Goal: Information Seeking & Learning: Learn about a topic

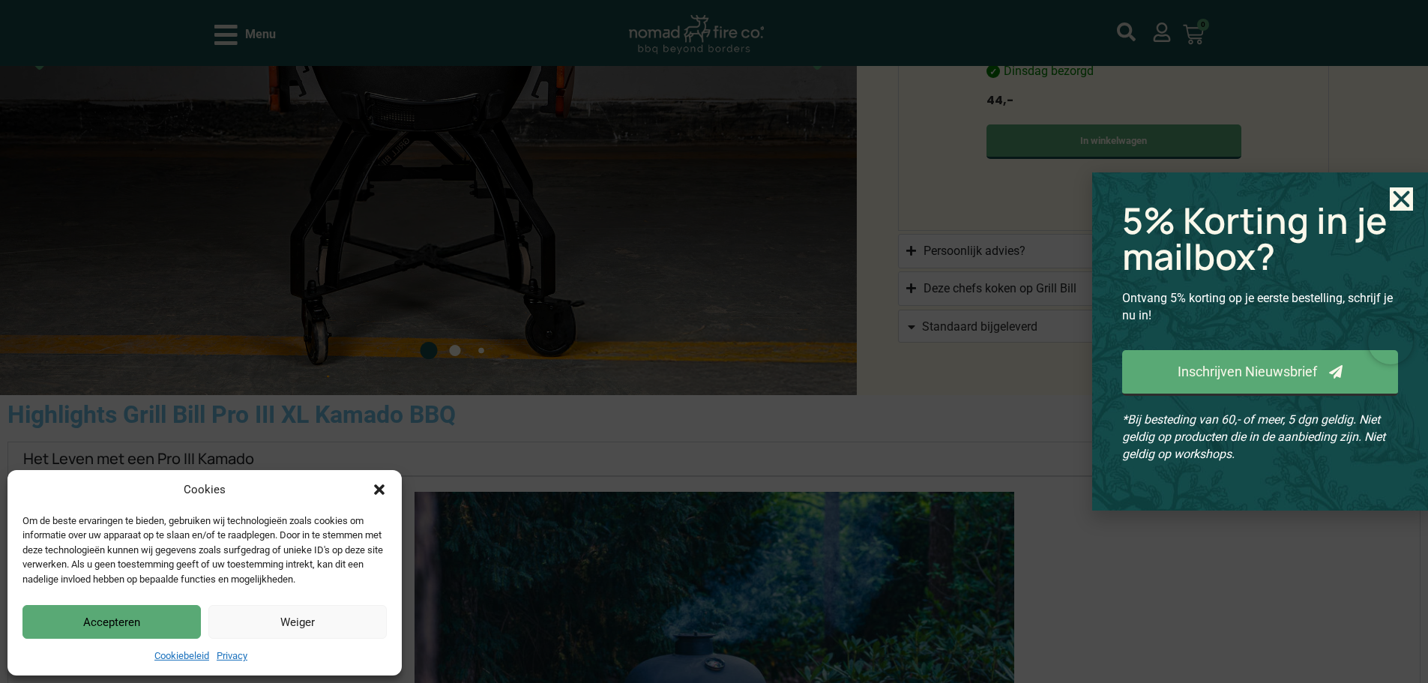
scroll to position [1649, 0]
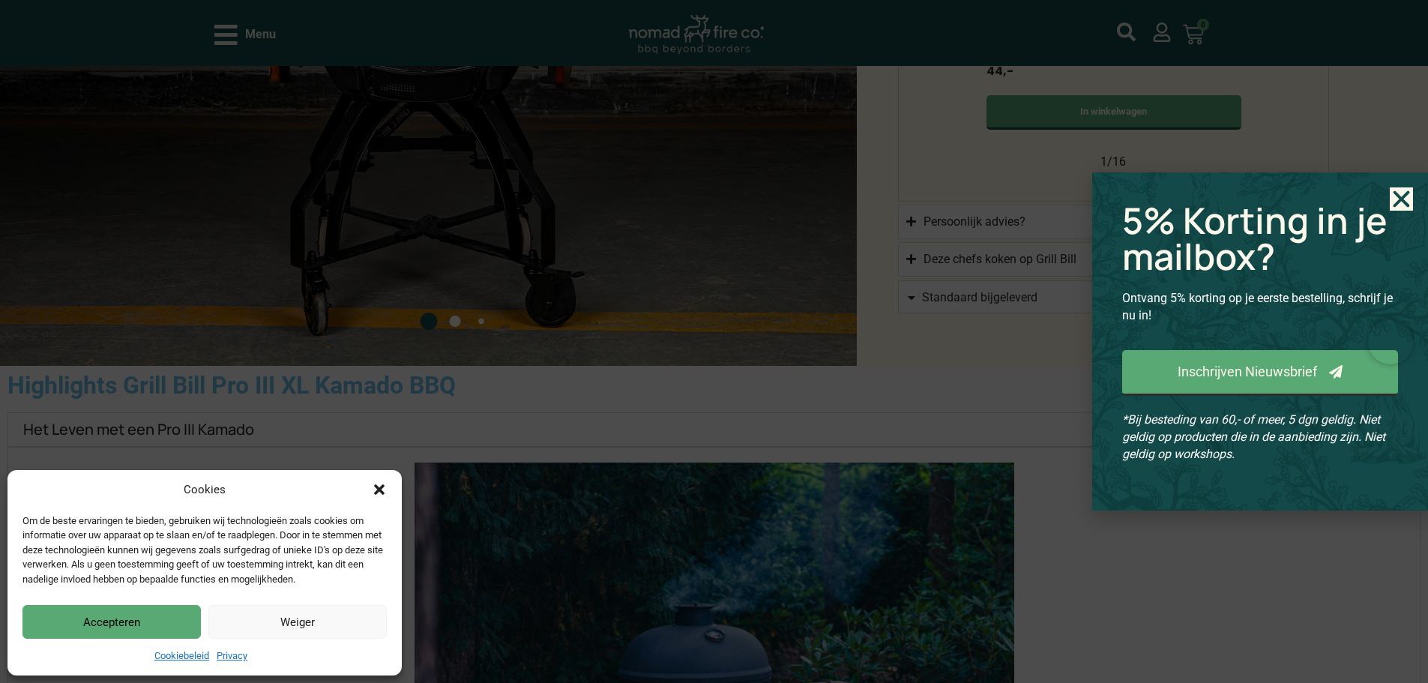
click at [130, 621] on button "Accepteren" at bounding box center [111, 622] width 178 height 34
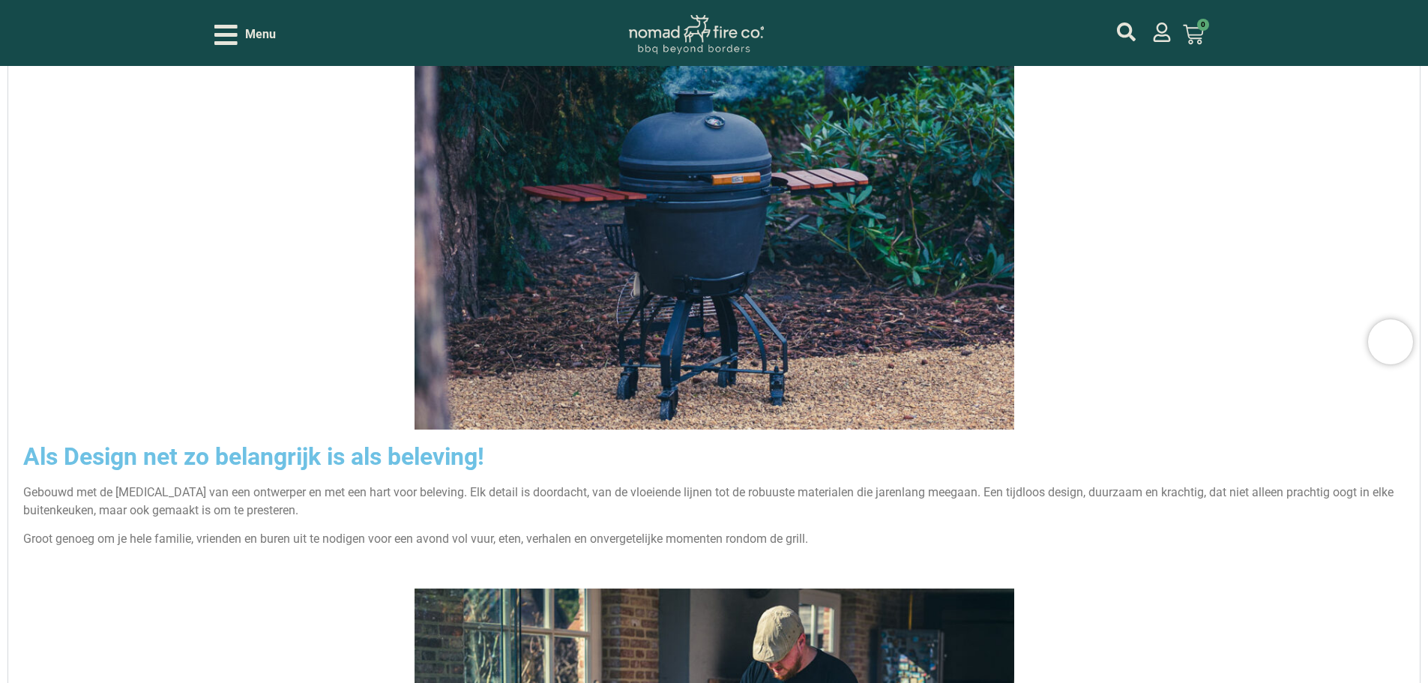
scroll to position [2174, 0]
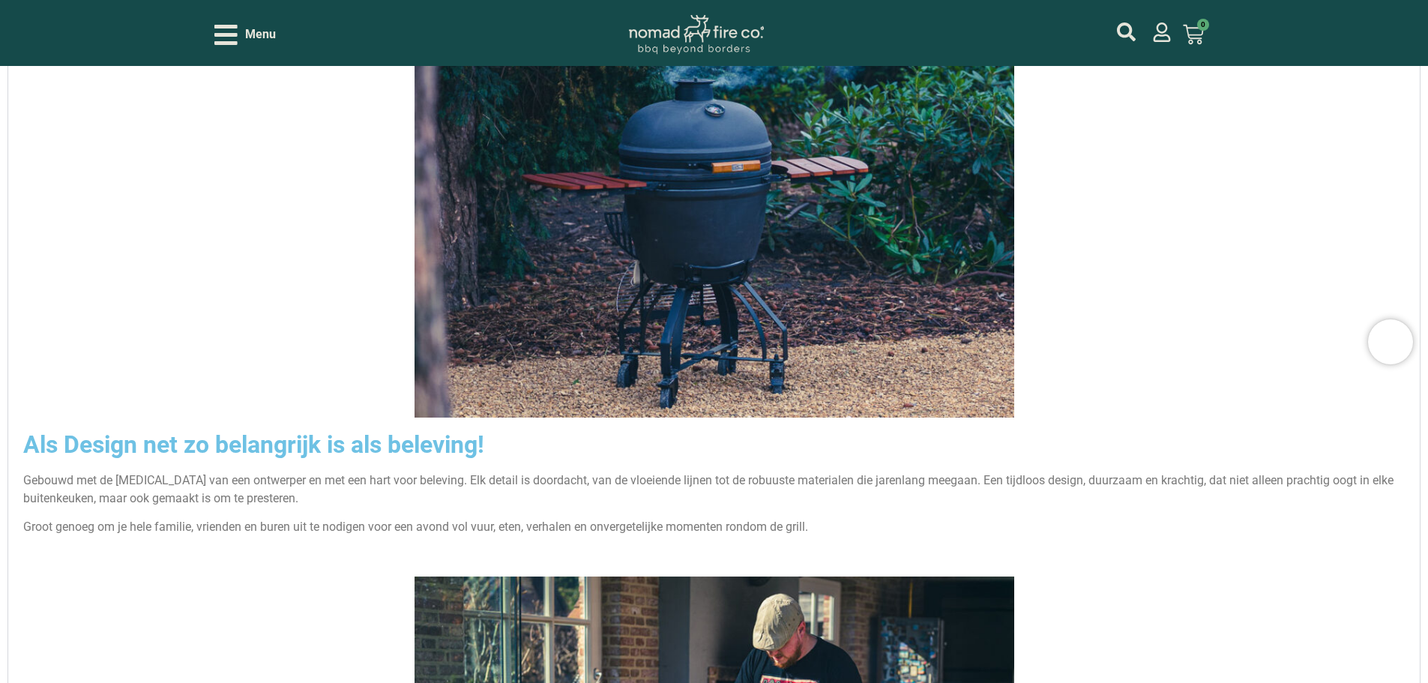
click at [613, 310] on img "Accordion. Open links with Enter or Space, close with Escape, and navigate with…" at bounding box center [714, 178] width 600 height 480
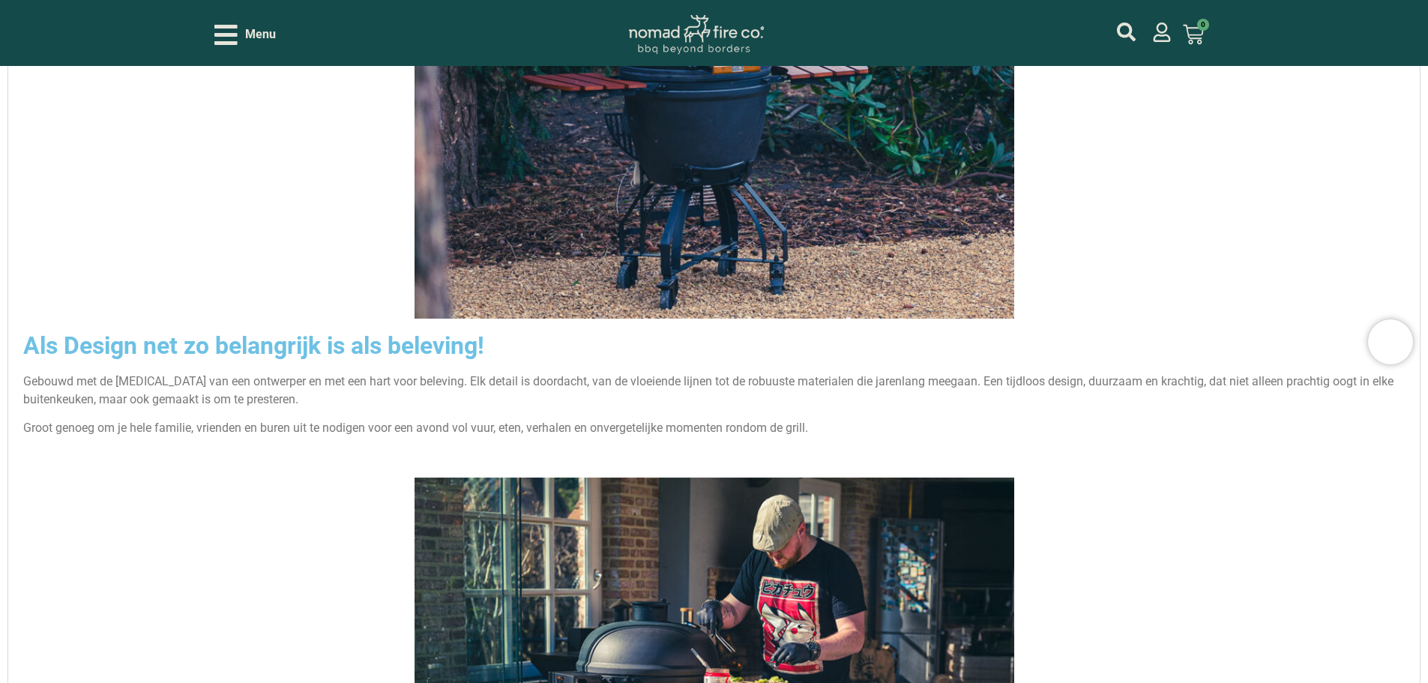
scroll to position [2473, 0]
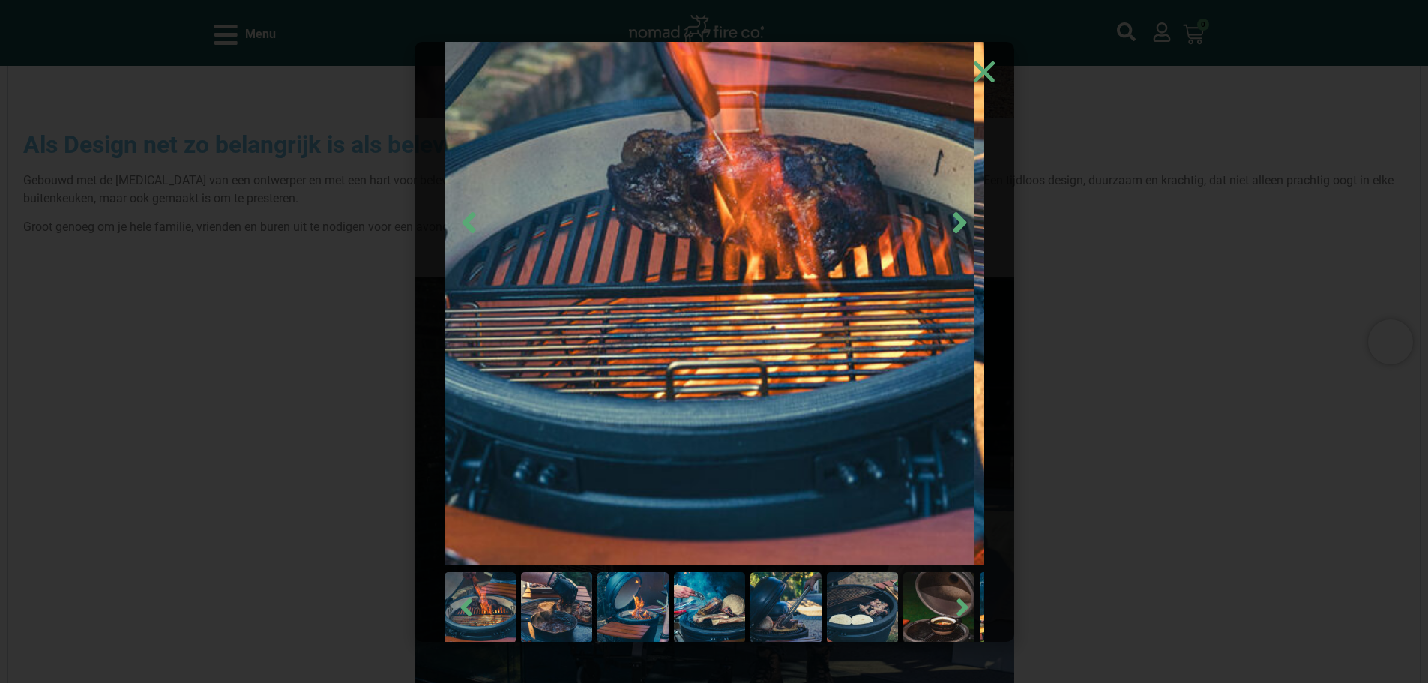
scroll to position [111, 0]
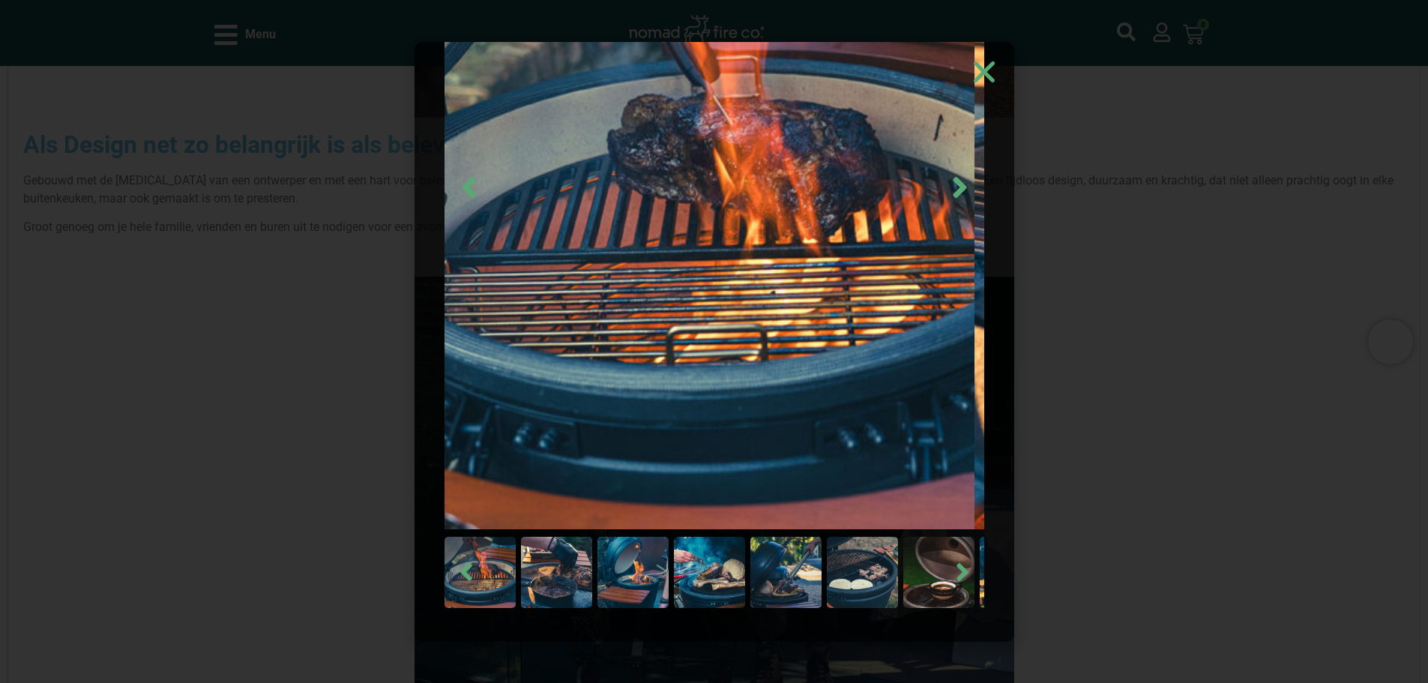
click at [679, 566] on img at bounding box center [709, 572] width 71 height 71
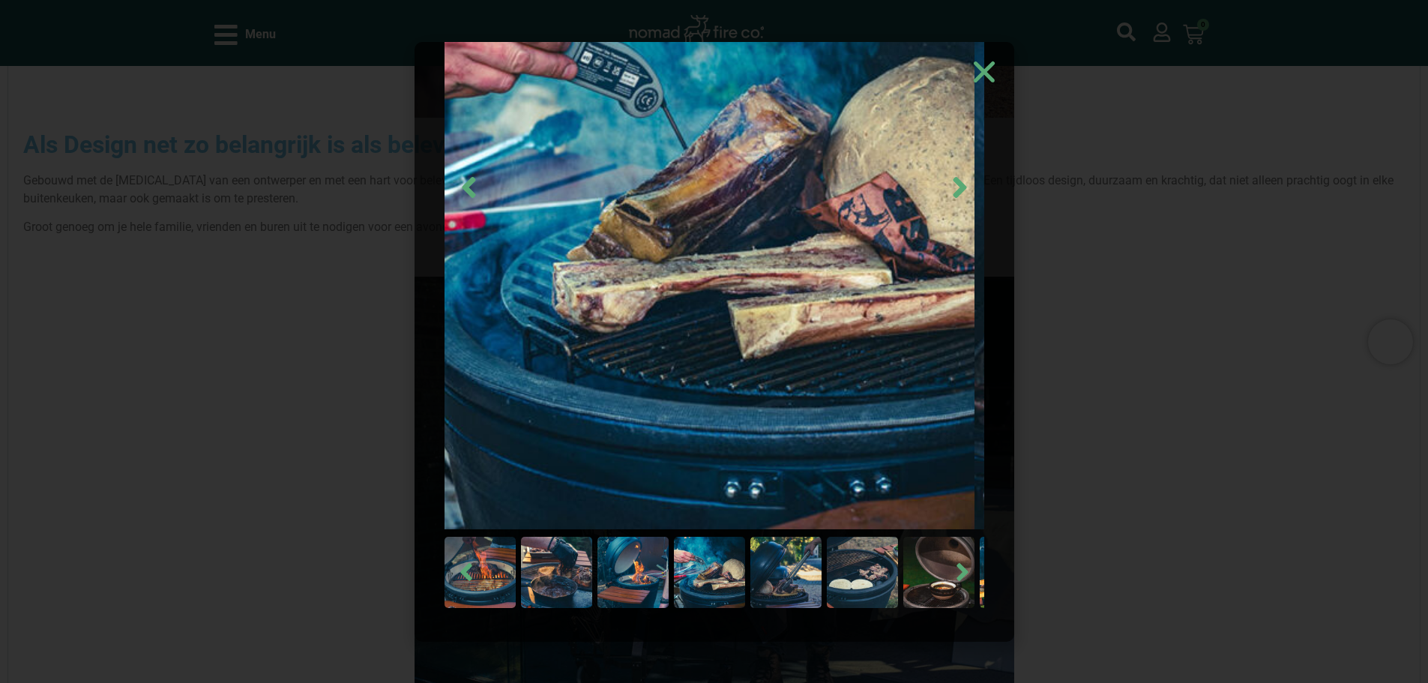
click at [632, 577] on img at bounding box center [632, 572] width 71 height 71
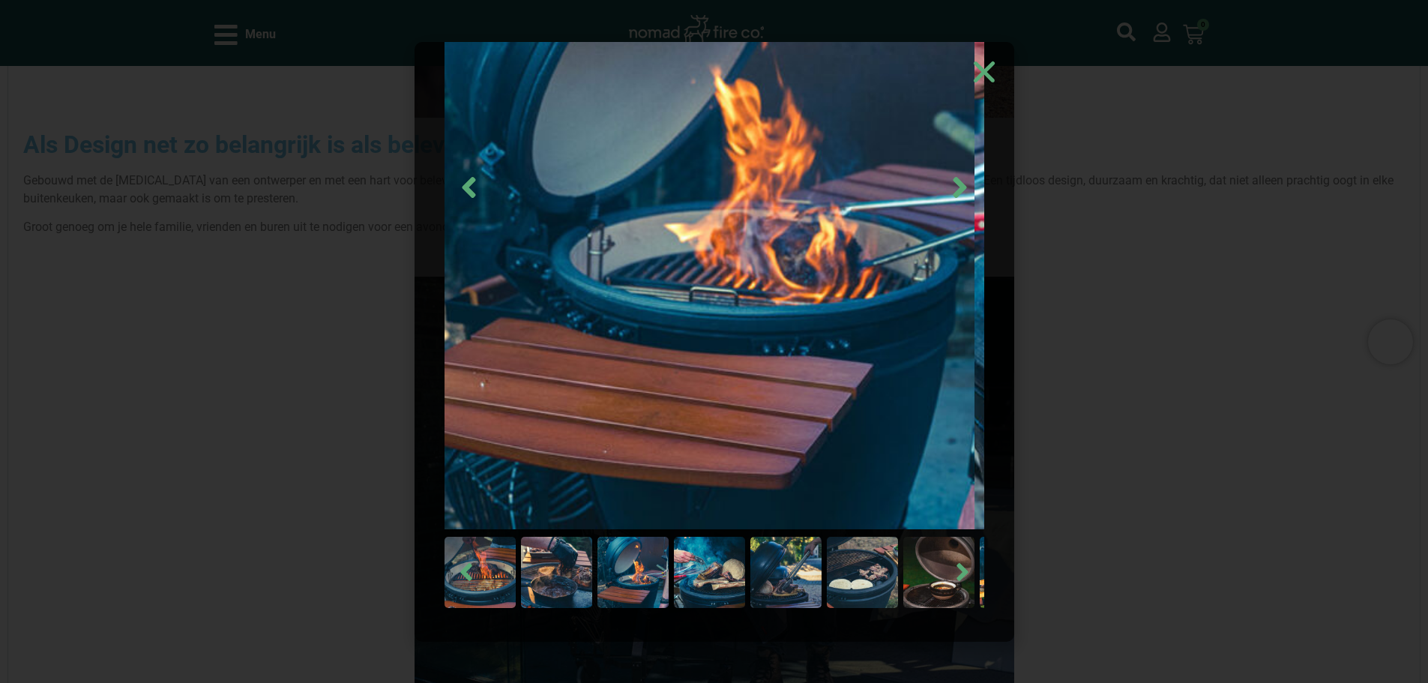
click at [557, 582] on img at bounding box center [556, 572] width 71 height 71
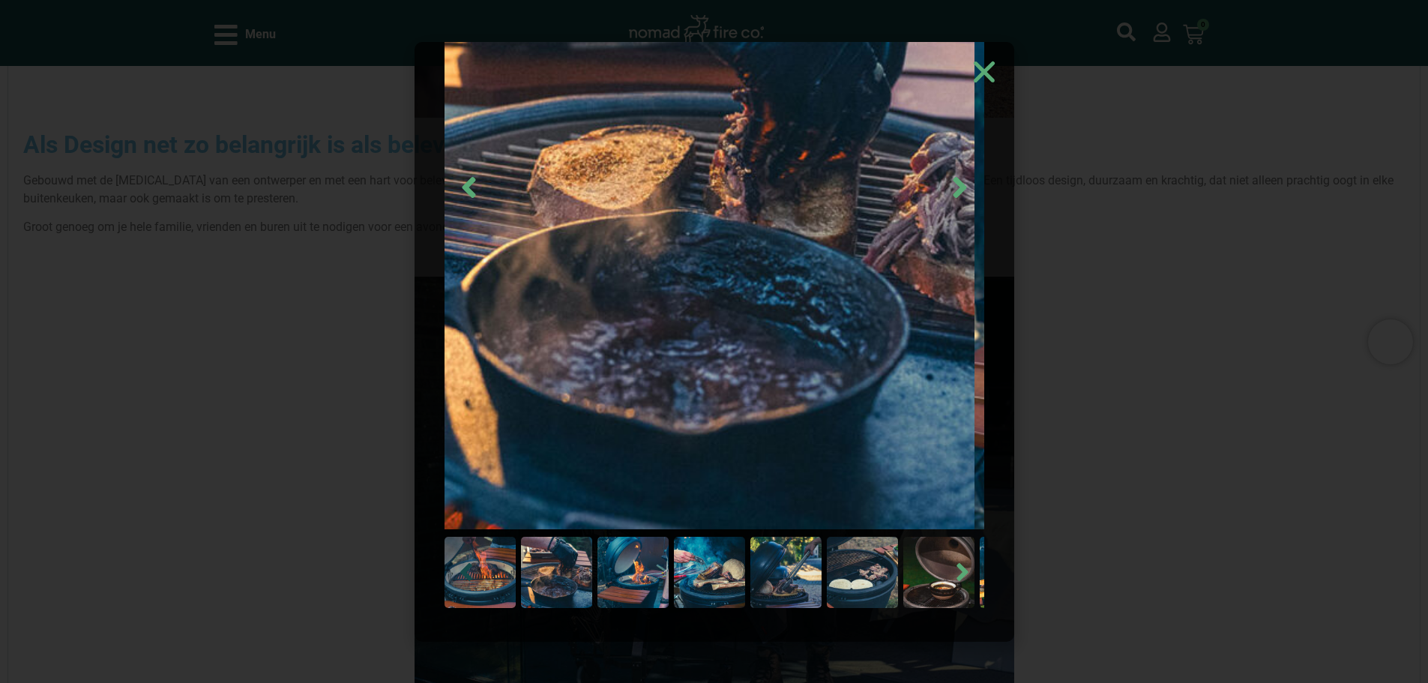
click at [462, 580] on icon "Previous slide" at bounding box center [466, 572] width 28 height 28
click at [657, 565] on img at bounding box center [632, 572] width 71 height 71
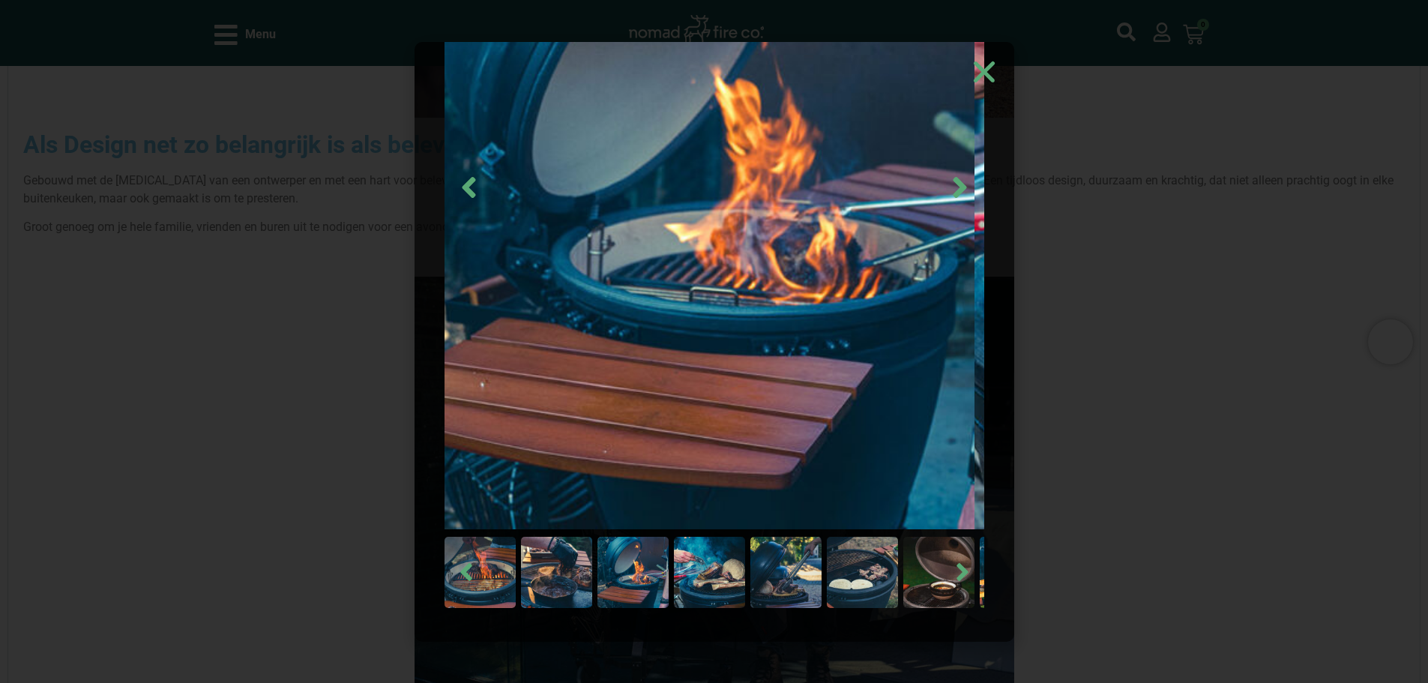
click at [705, 570] on img at bounding box center [709, 572] width 71 height 71
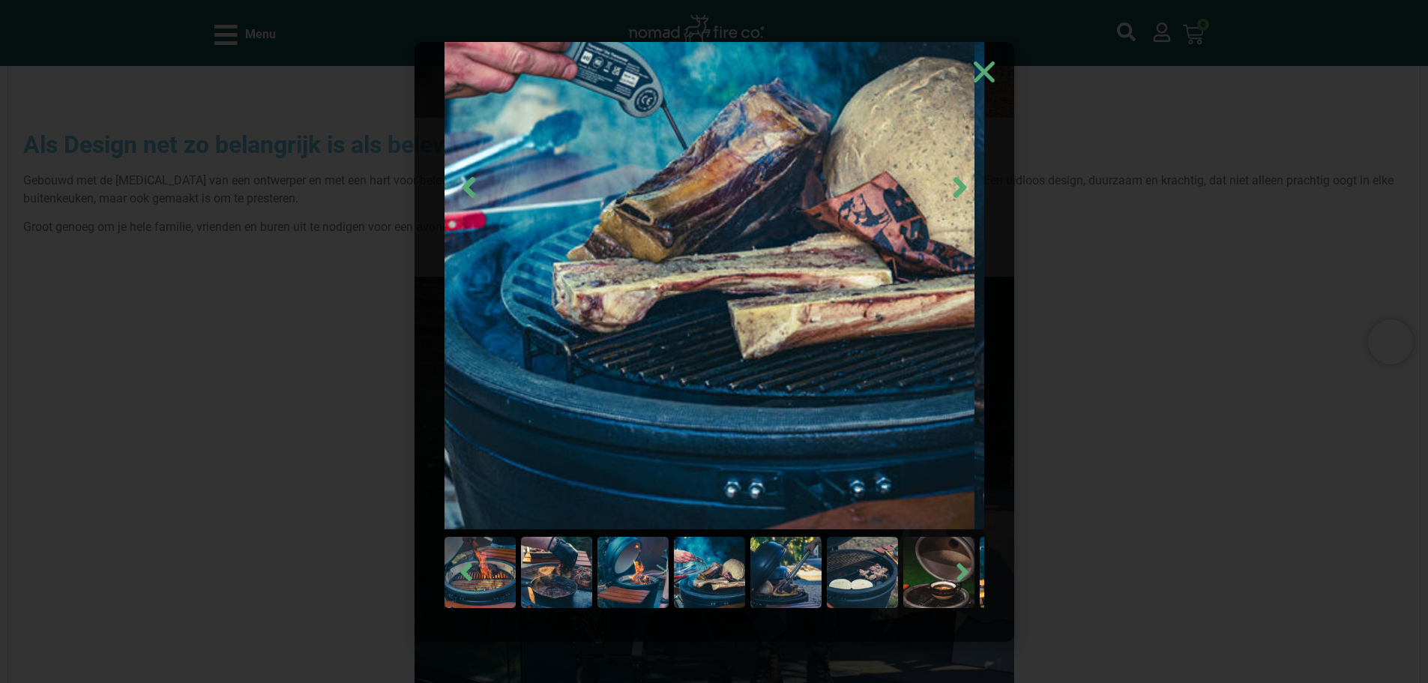
click at [795, 582] on img at bounding box center [785, 572] width 71 height 71
click at [868, 582] on img at bounding box center [862, 572] width 71 height 71
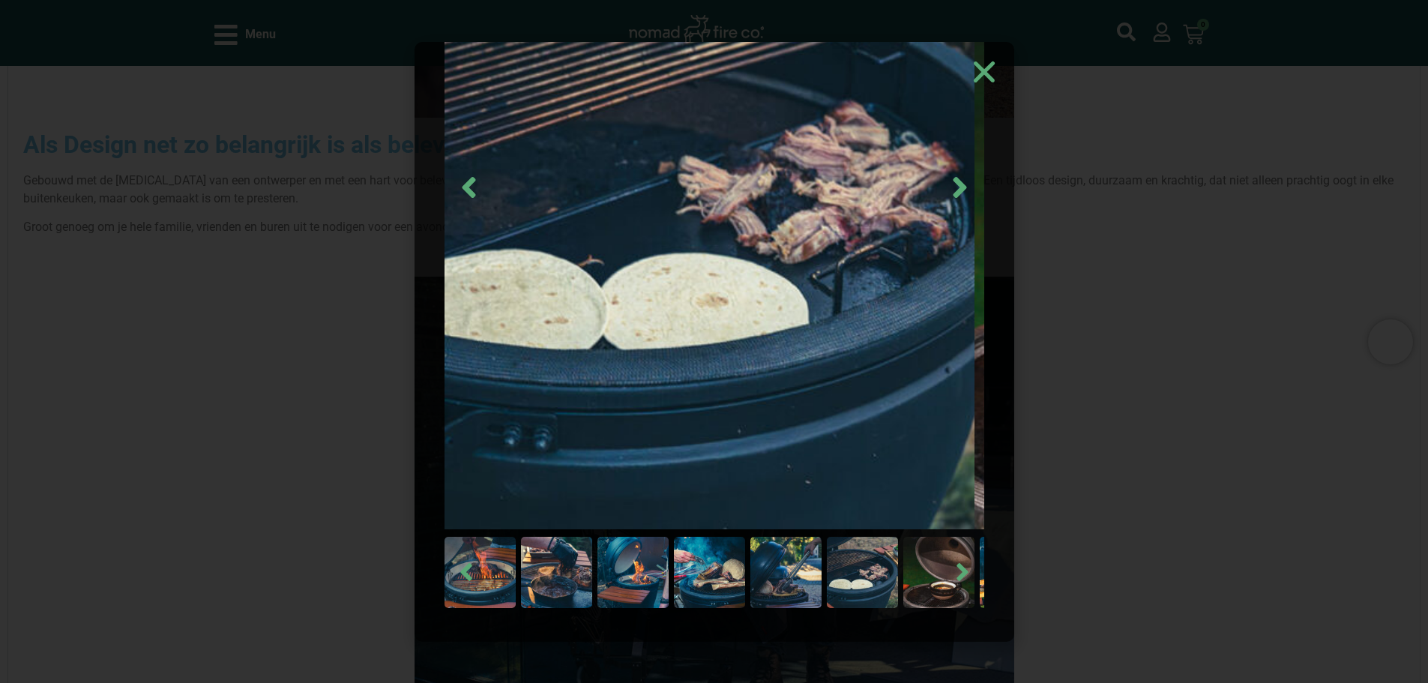
click at [928, 582] on img at bounding box center [938, 572] width 71 height 71
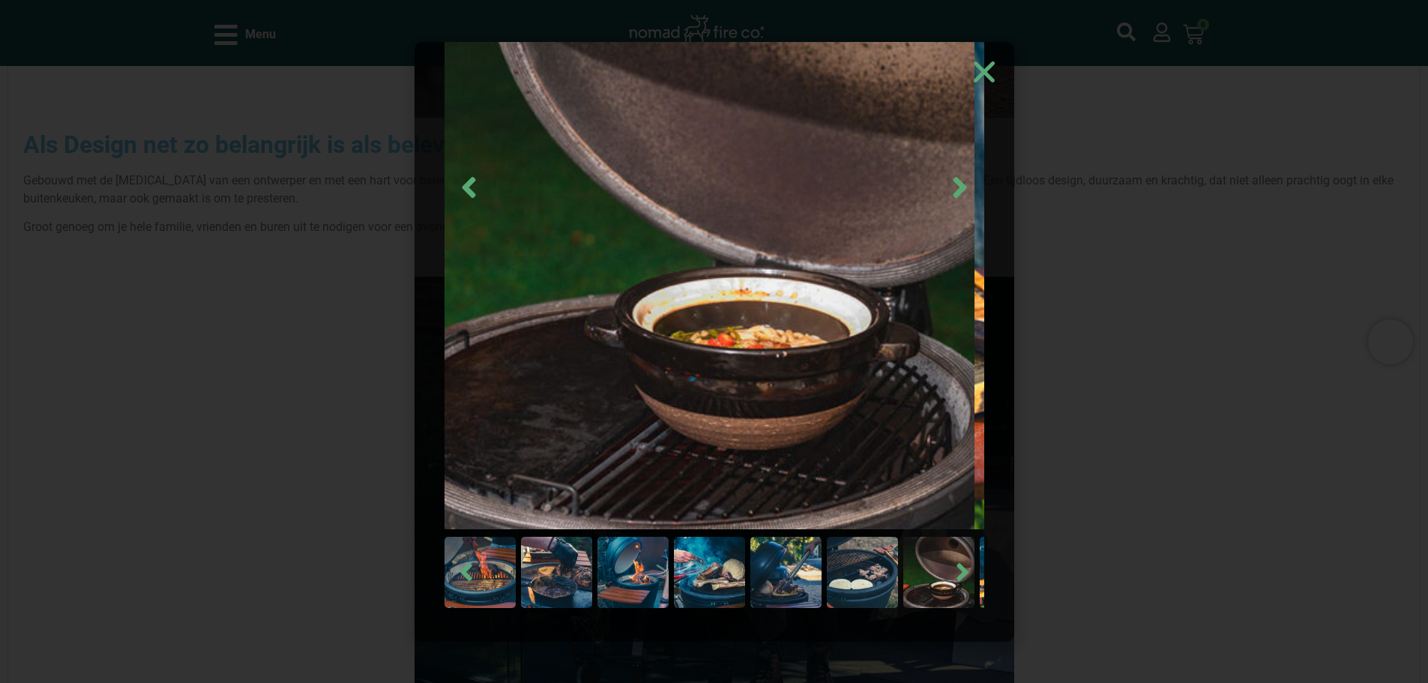
click at [992, 74] on icon "Close" at bounding box center [984, 72] width 30 height 30
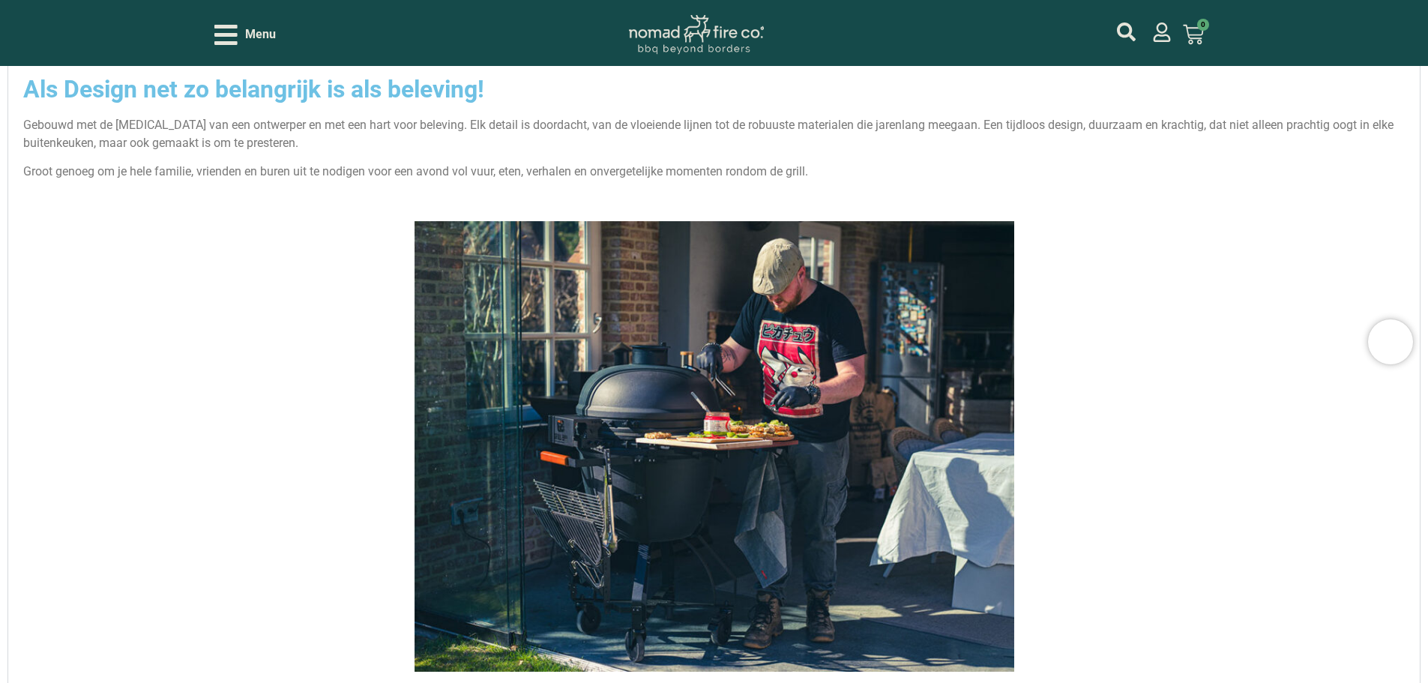
scroll to position [2698, 0]
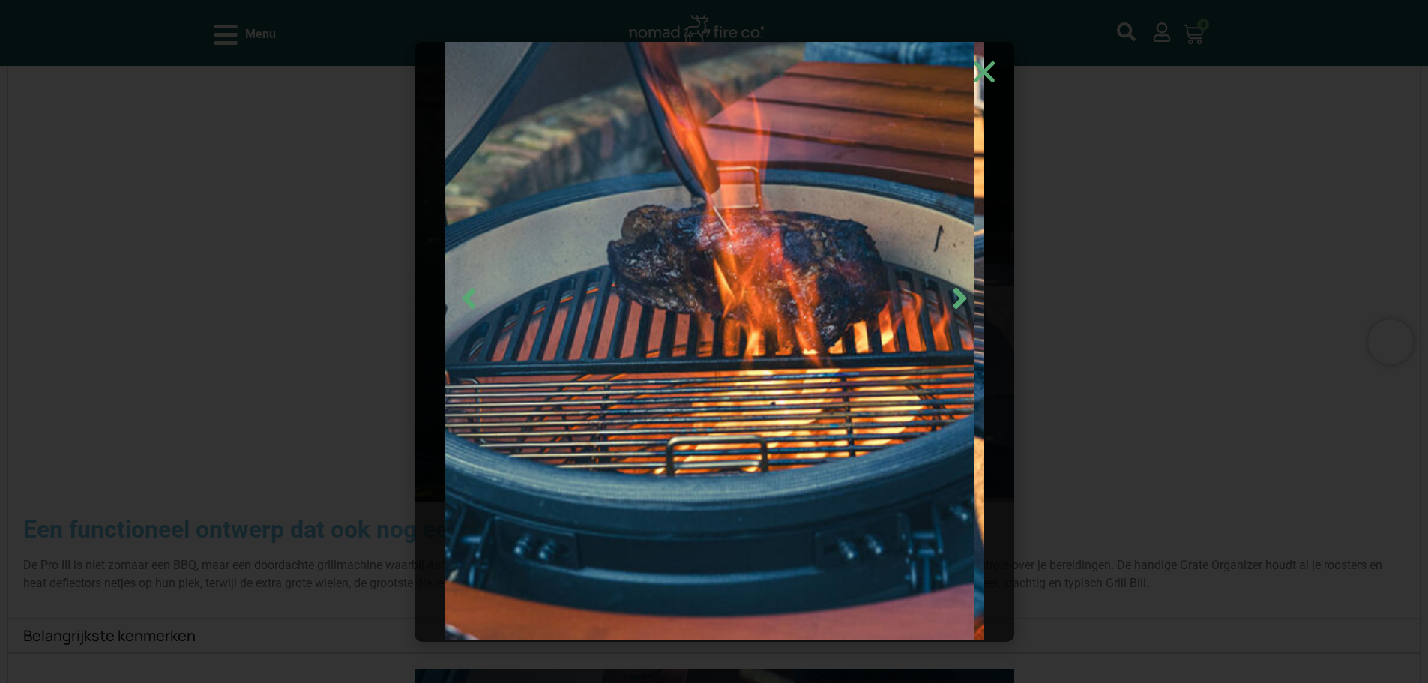
click at [341, 379] on div at bounding box center [714, 341] width 1428 height 683
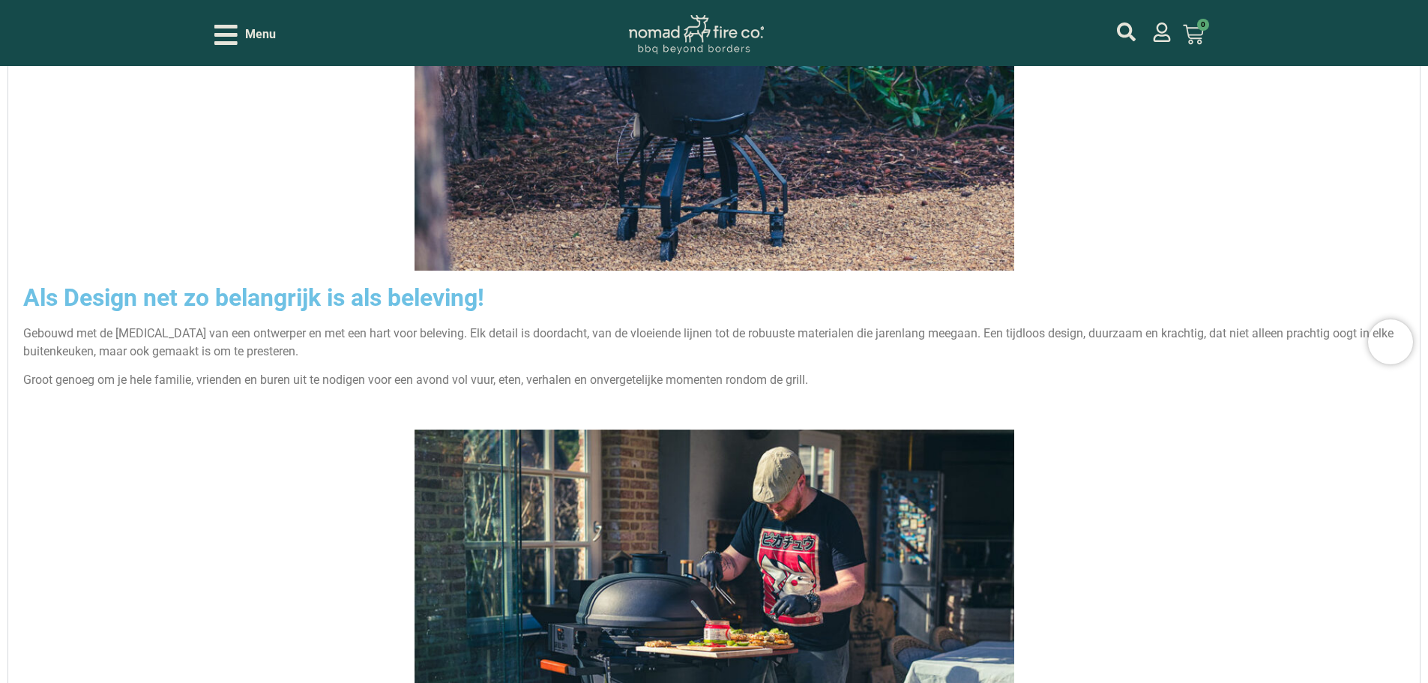
scroll to position [2249, 0]
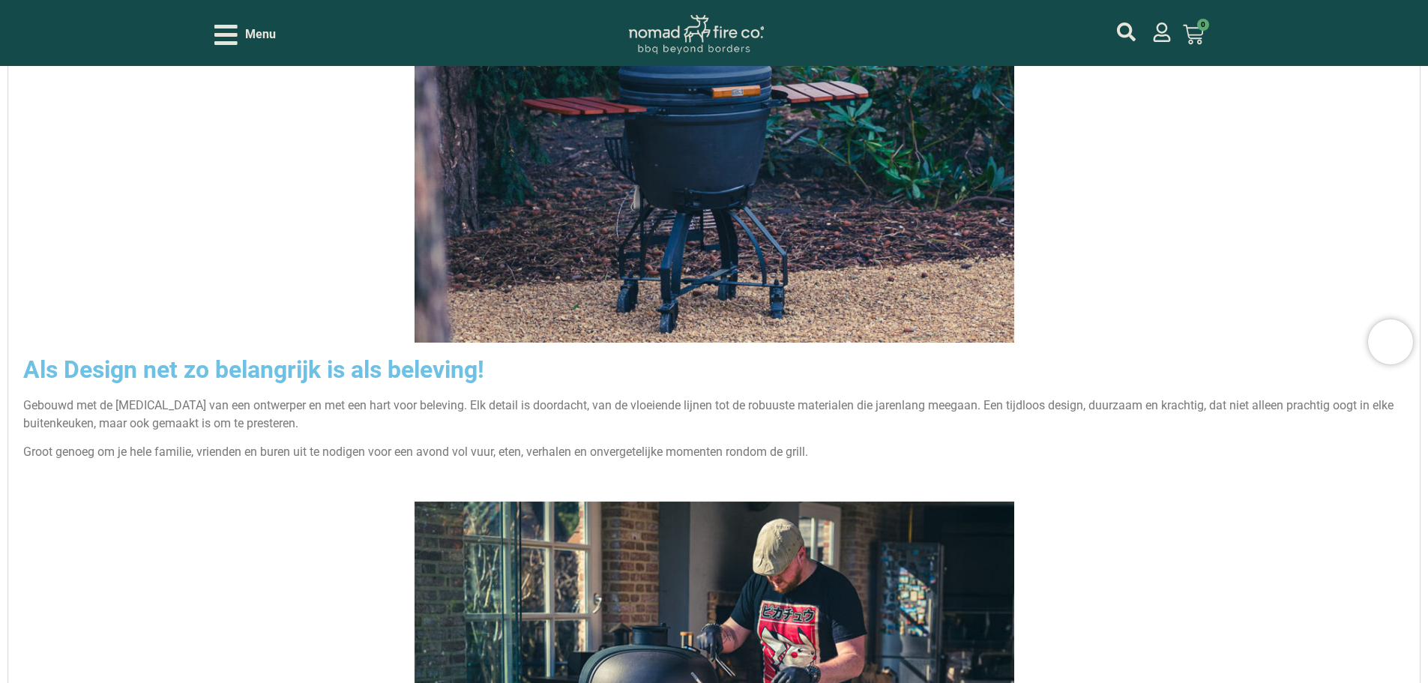
click at [507, 224] on img "Accordion. Open links with Enter or Space, close with Escape, and navigate with…" at bounding box center [714, 103] width 600 height 480
click at [507, 225] on img "Accordion. Open links with Enter or Space, close with Escape, and navigate with…" at bounding box center [714, 103] width 600 height 480
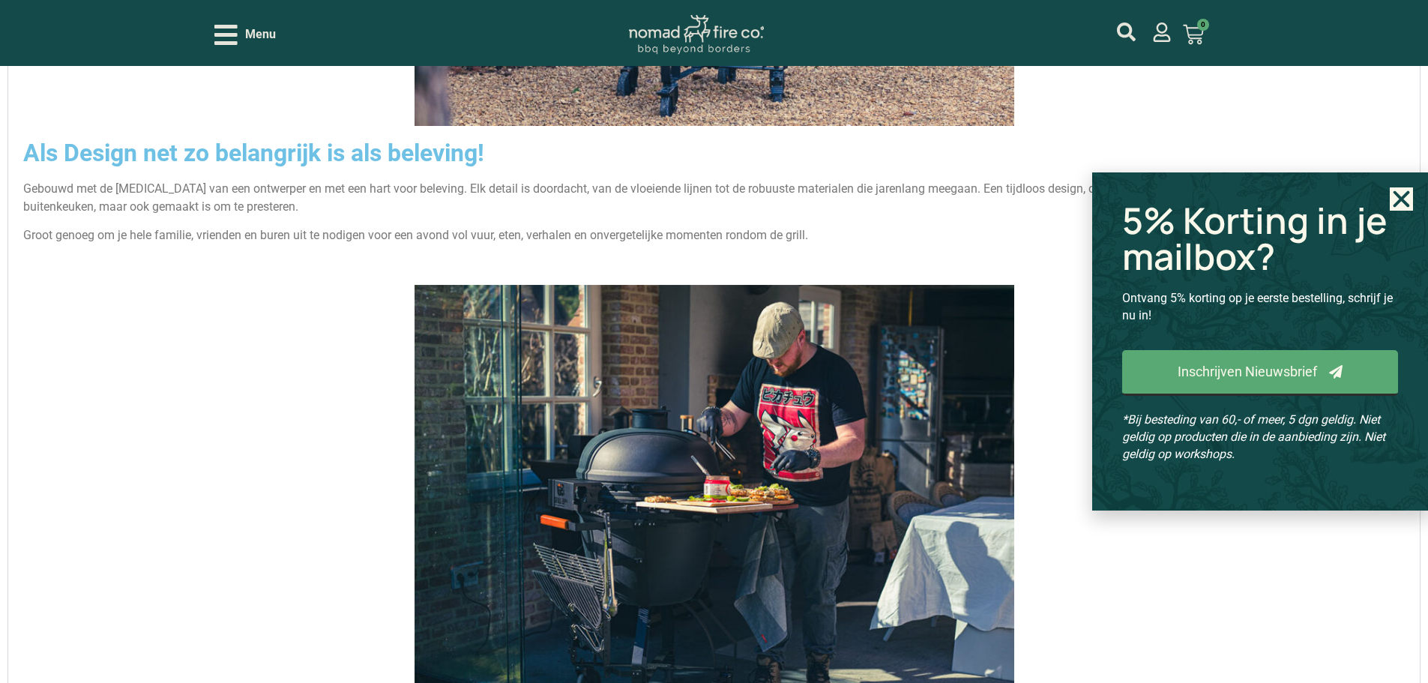
scroll to position [2473, 0]
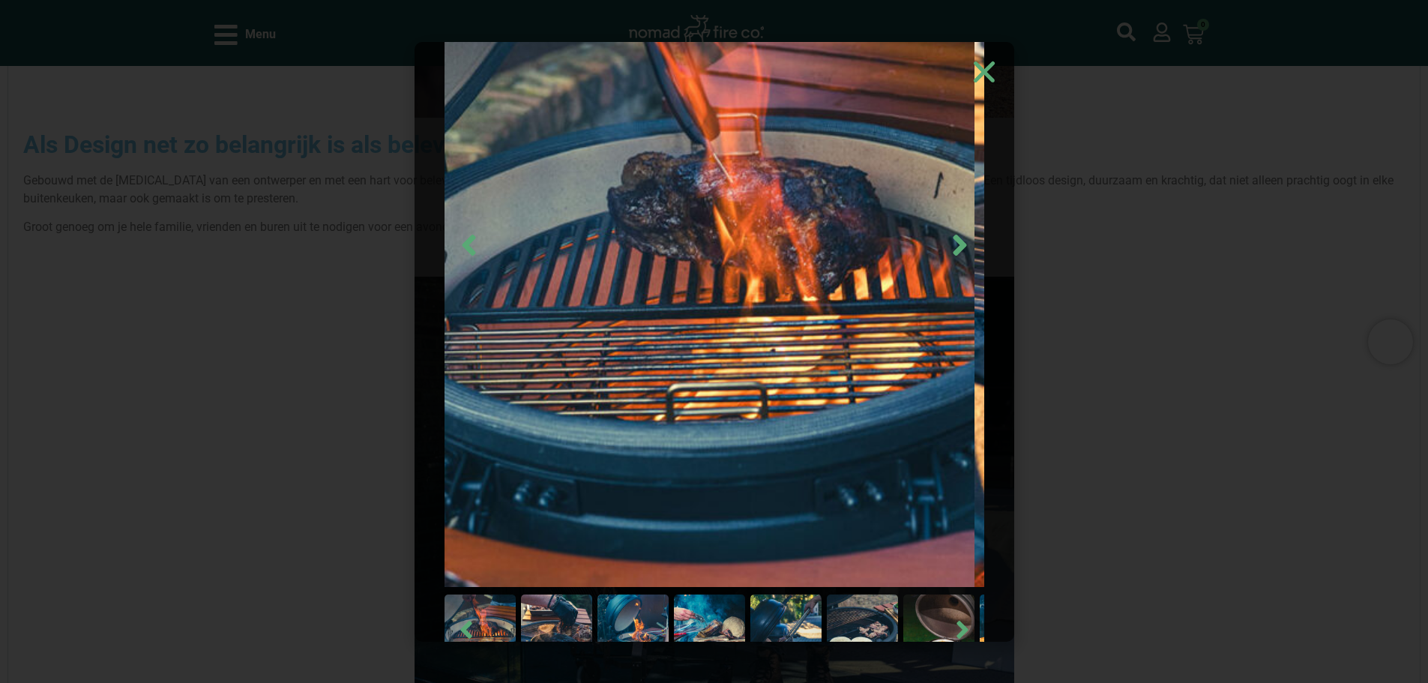
scroll to position [111, 0]
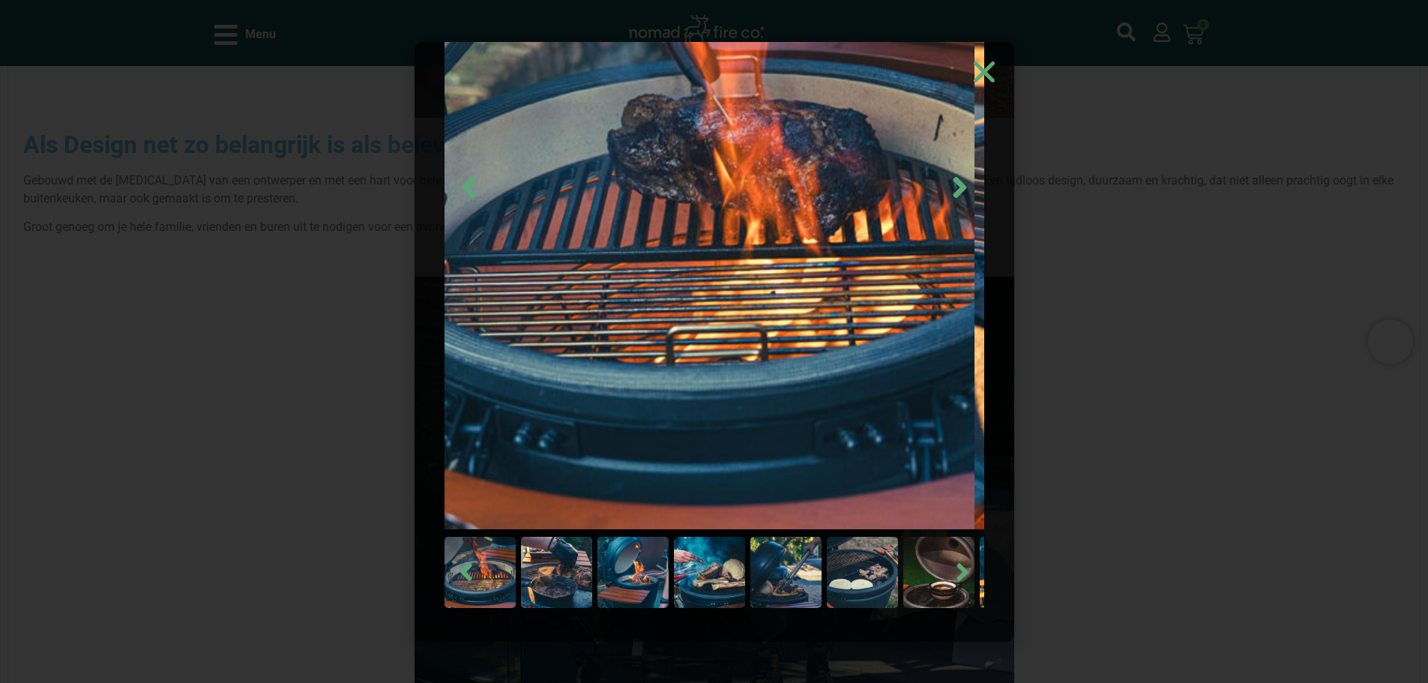
click at [1227, 204] on div at bounding box center [714, 341] width 1428 height 683
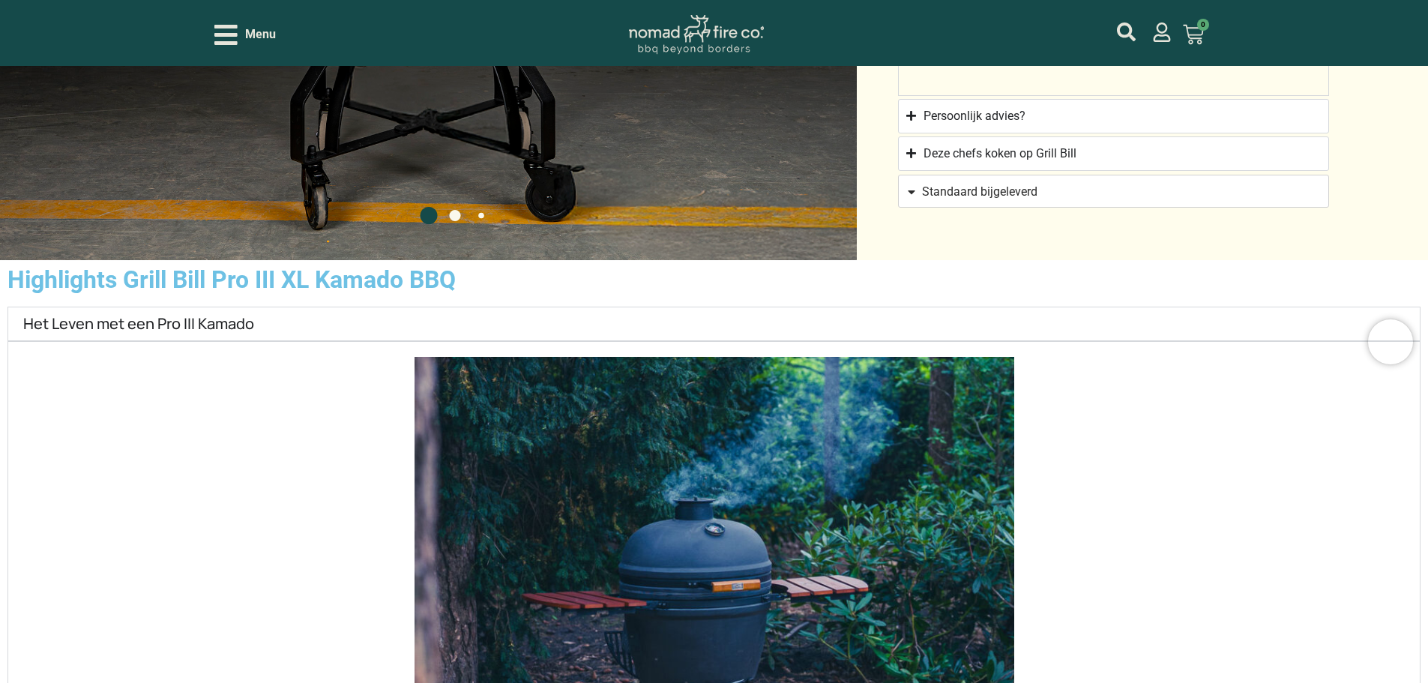
scroll to position [1724, 0]
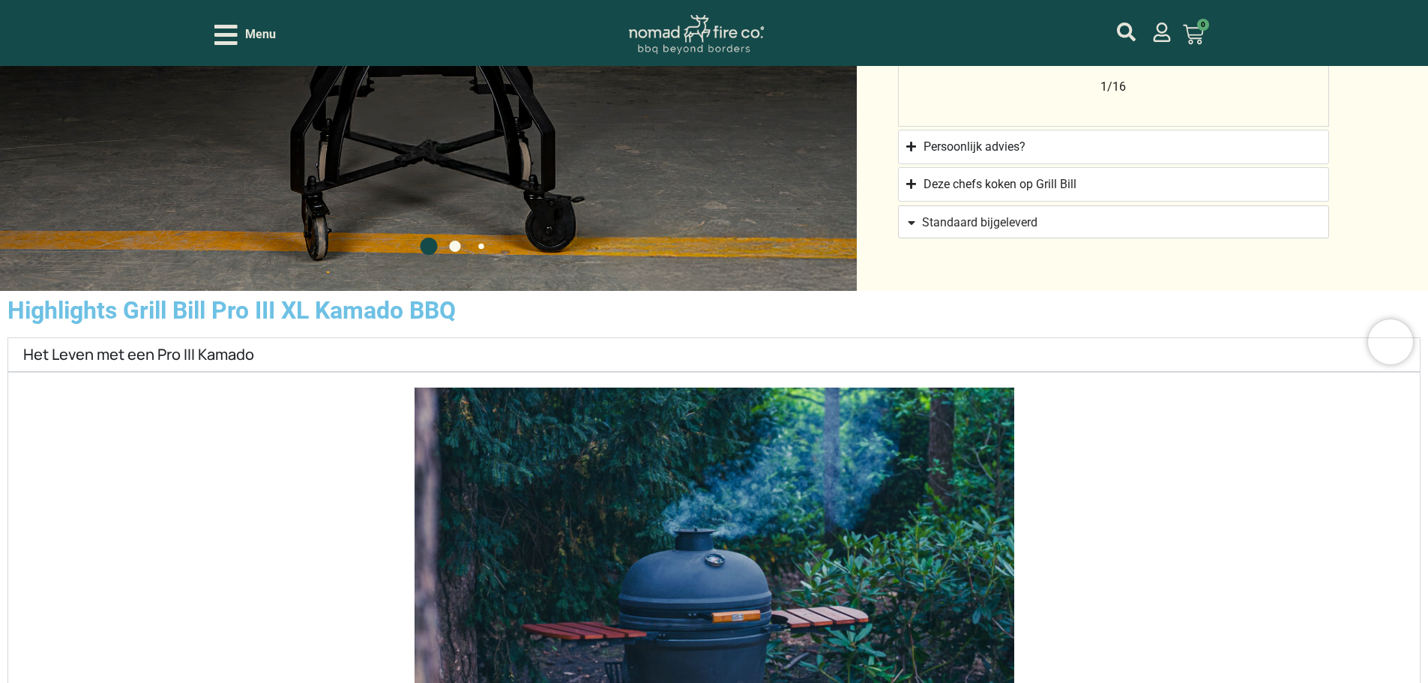
click at [1094, 372] on summary "Het Leven met een Pro III Kamado" at bounding box center [713, 354] width 1413 height 34
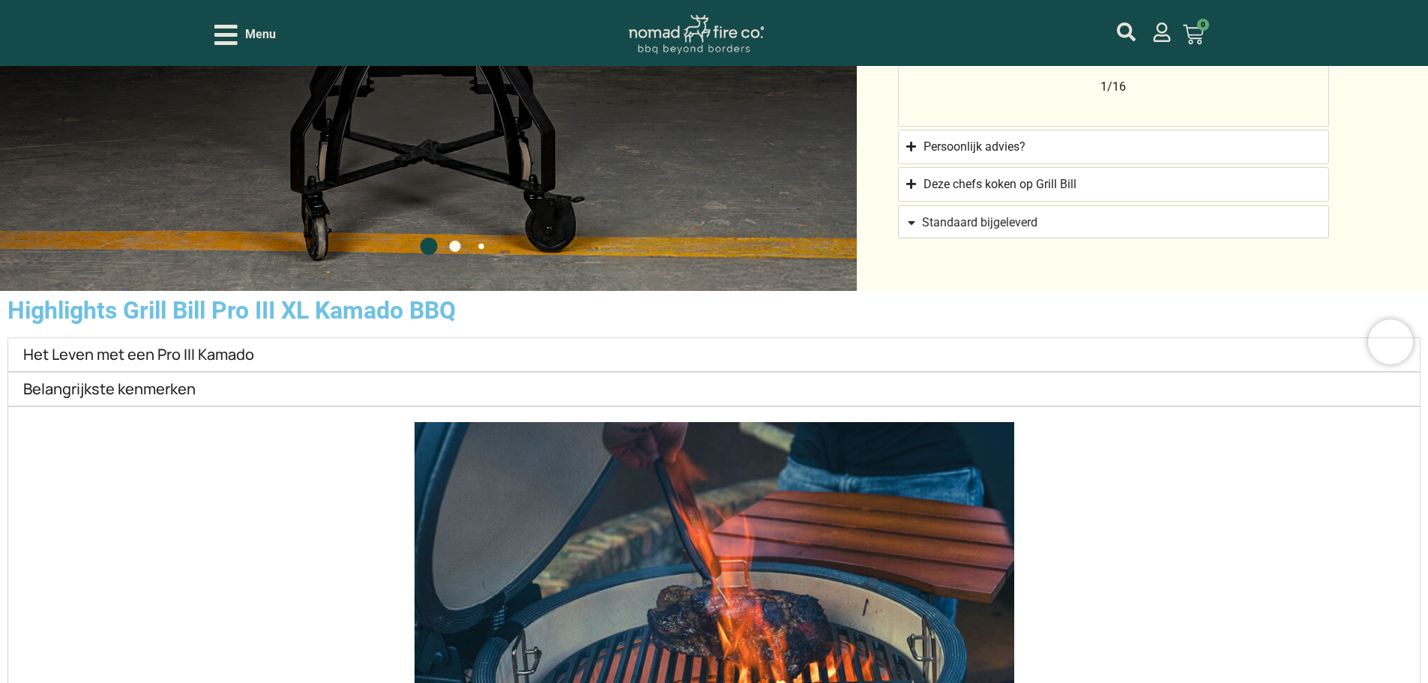
click at [1094, 372] on summary "Het Leven met een Pro III Kamado" at bounding box center [713, 354] width 1413 height 34
